Goal: Navigation & Orientation: Understand site structure

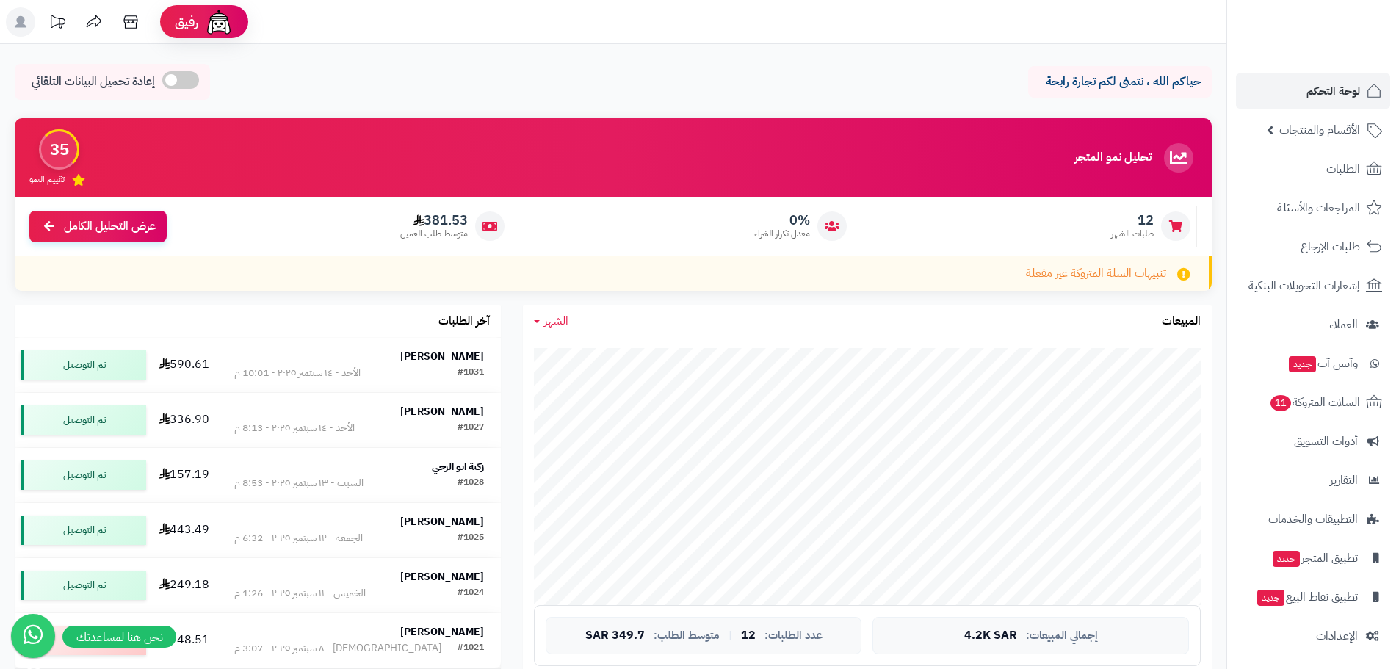
click at [807, 22] on header "رفيق ! 0 الطلبات معالجة مكتمل إرجاع المنتجات العملاء المتواجدون الان 74 عملاء م…" at bounding box center [699, 22] width 1399 height 44
click at [875, 76] on div "حياكم الله ، نتمنى لكم تجارة رابحة إعادة تحميل البيانات التلقائي" at bounding box center [613, 85] width 1197 height 43
click at [874, 21] on header "رفيق ! 0 الطلبات معالجة مكتمل إرجاع المنتجات العملاء المتواجدون الان 74 عملاء م…" at bounding box center [699, 22] width 1399 height 44
click at [869, 75] on div "حياكم الله ، نتمنى لكم تجارة رابحة إعادة تحميل البيانات التلقائي" at bounding box center [613, 85] width 1197 height 43
click at [620, 32] on header "رفيق ! 0 الطلبات معالجة مكتمل إرجاع المنتجات العملاء المتواجدون الان 74 عملاء م…" at bounding box center [699, 22] width 1399 height 44
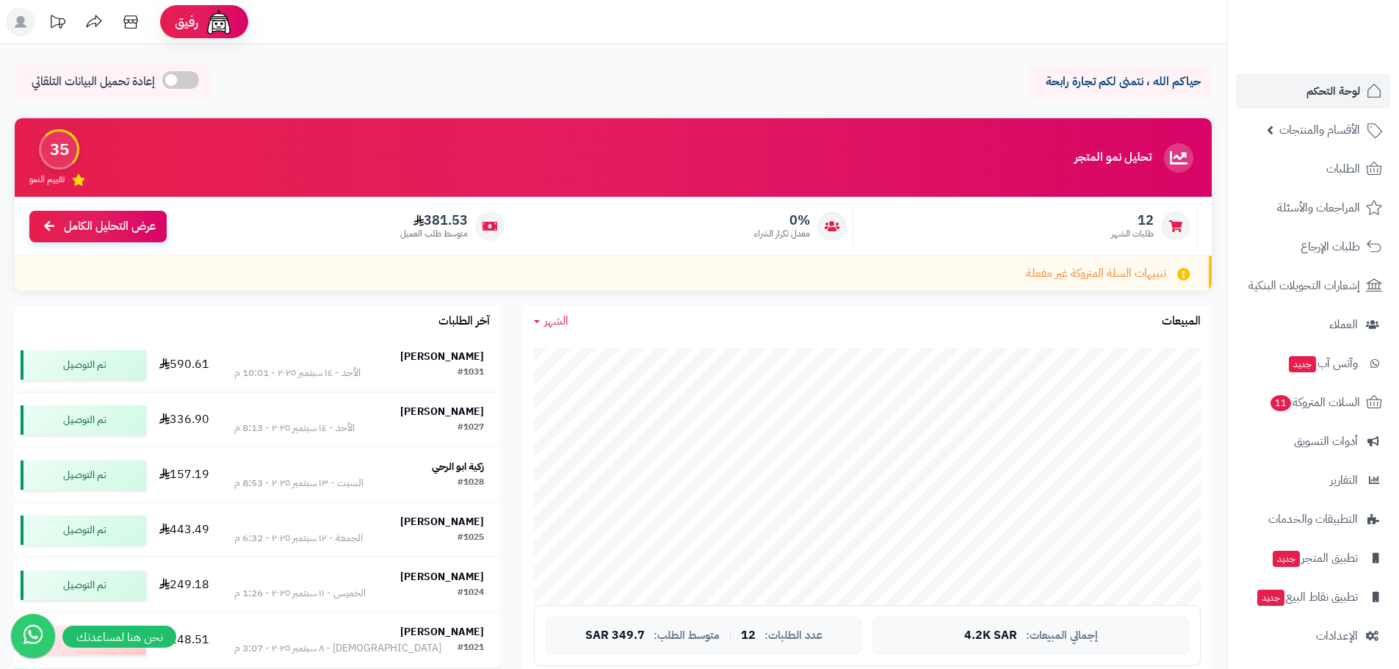
click at [929, 30] on header "رفيق ! 0 الطلبات معالجة مكتمل إرجاع المنتجات العملاء المتواجدون الان 74 عملاء م…" at bounding box center [699, 22] width 1399 height 44
click at [847, 12] on header "رفيق ! 0 الطلبات معالجة مكتمل إرجاع المنتجات العملاء المتواجدون الان 74 عملاء م…" at bounding box center [699, 22] width 1399 height 44
click at [54, 153] on div "35" at bounding box center [59, 149] width 40 height 40
click at [816, 68] on div "حياكم الله ، نتمنى لكم تجارة رابحة إعادة تحميل البيانات التلقائي" at bounding box center [613, 85] width 1197 height 43
click at [888, 12] on header "رفيق ! 0 الطلبات معالجة مكتمل إرجاع المنتجات العملاء المتواجدون الان 74 عملاء م…" at bounding box center [699, 22] width 1399 height 44
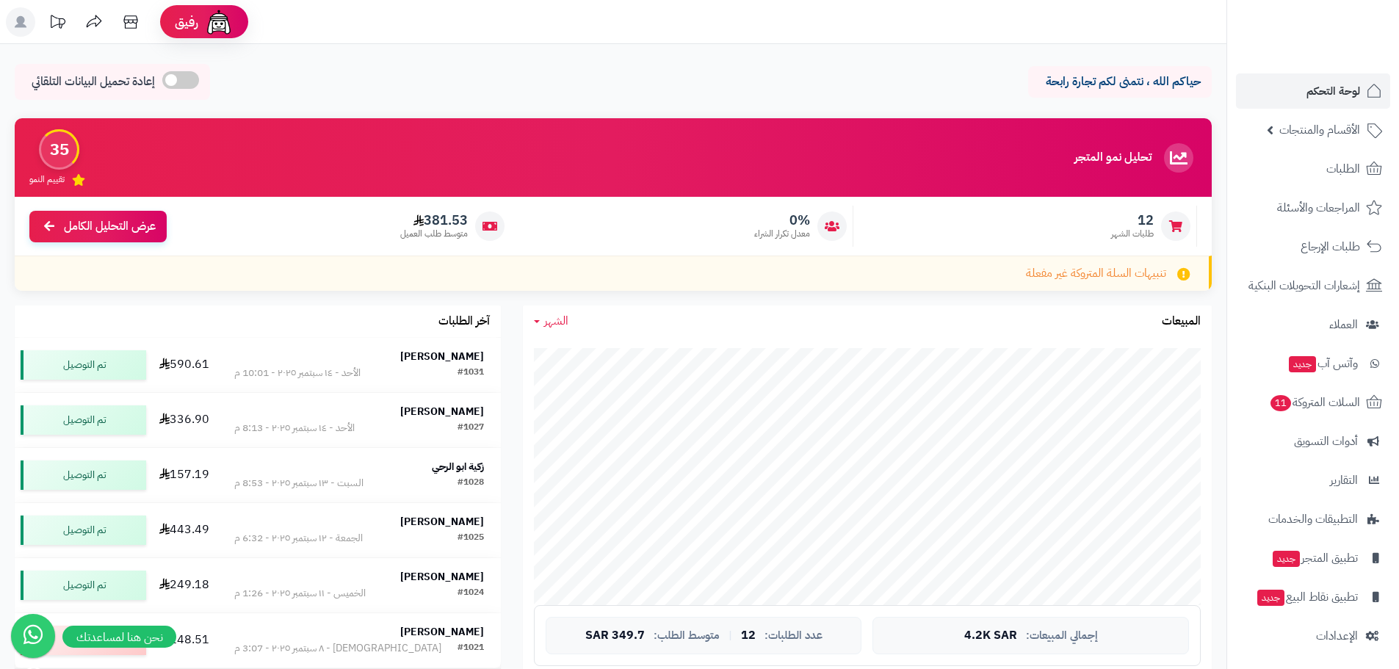
click at [835, 10] on header "رفيق ! 0 الطلبات معالجة مكتمل إرجاع المنتجات العملاء المتواجدون الان 74 عملاء م…" at bounding box center [699, 22] width 1399 height 44
